Goal: Task Accomplishment & Management: Manage account settings

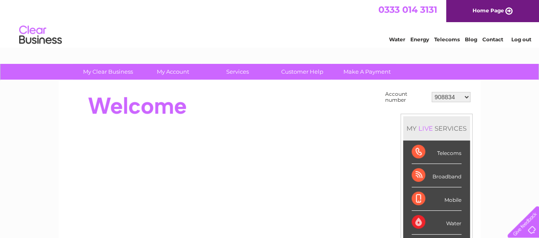
click at [467, 96] on select "908834 908836 908837 908838 939703 949586 987973 30284132 30321742" at bounding box center [451, 97] width 39 height 10
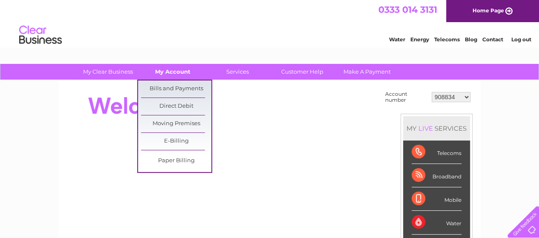
click at [164, 73] on link "My Account" at bounding box center [173, 72] width 70 height 16
click at [168, 84] on link "Bills and Payments" at bounding box center [176, 89] width 70 height 17
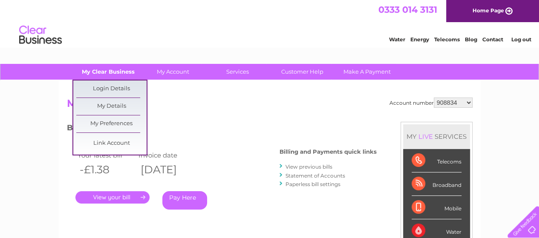
click at [130, 69] on link "My Clear Business" at bounding box center [108, 72] width 70 height 16
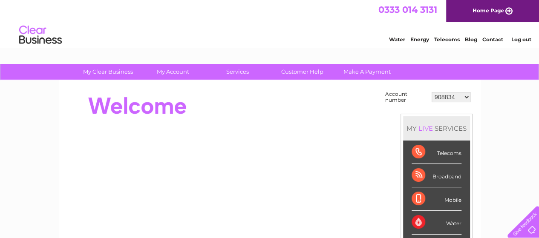
click at [353, 119] on div at bounding box center [222, 106] width 310 height 34
